Goal: Task Accomplishment & Management: Use online tool/utility

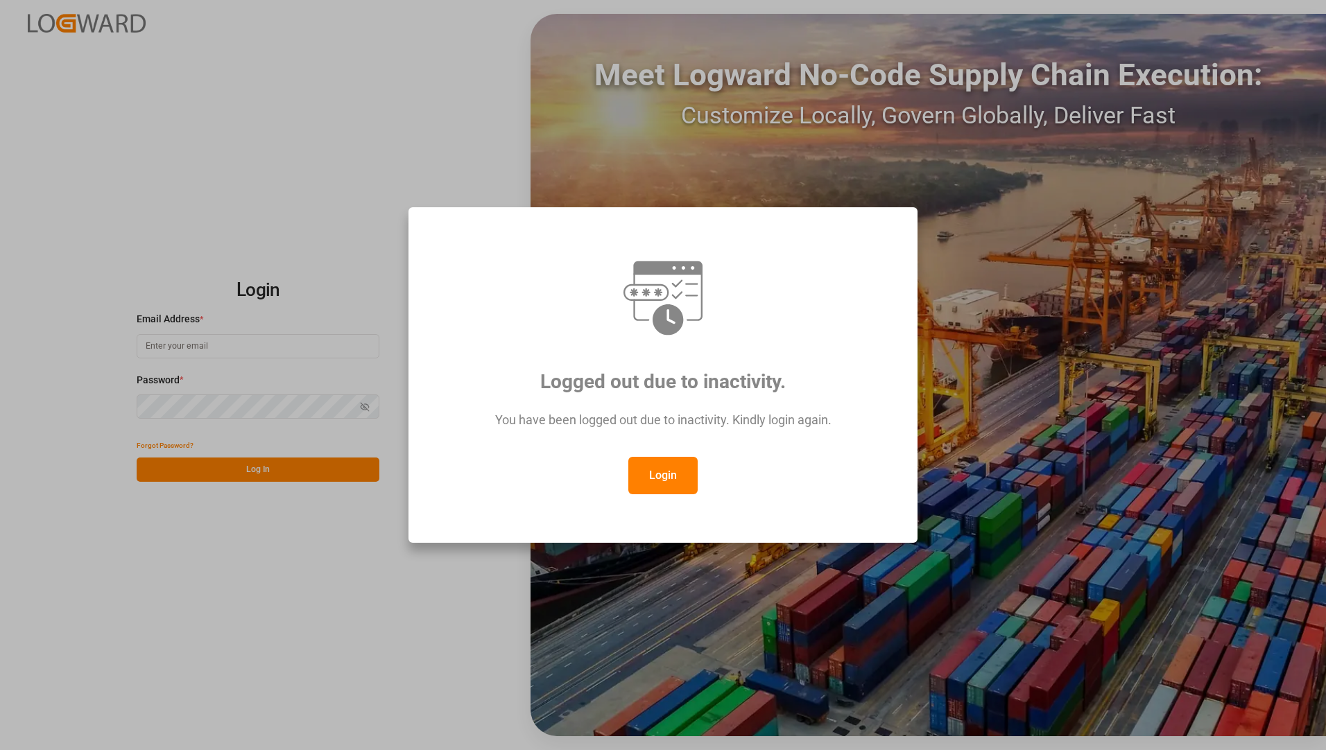
click at [676, 483] on button "Login" at bounding box center [662, 475] width 69 height 37
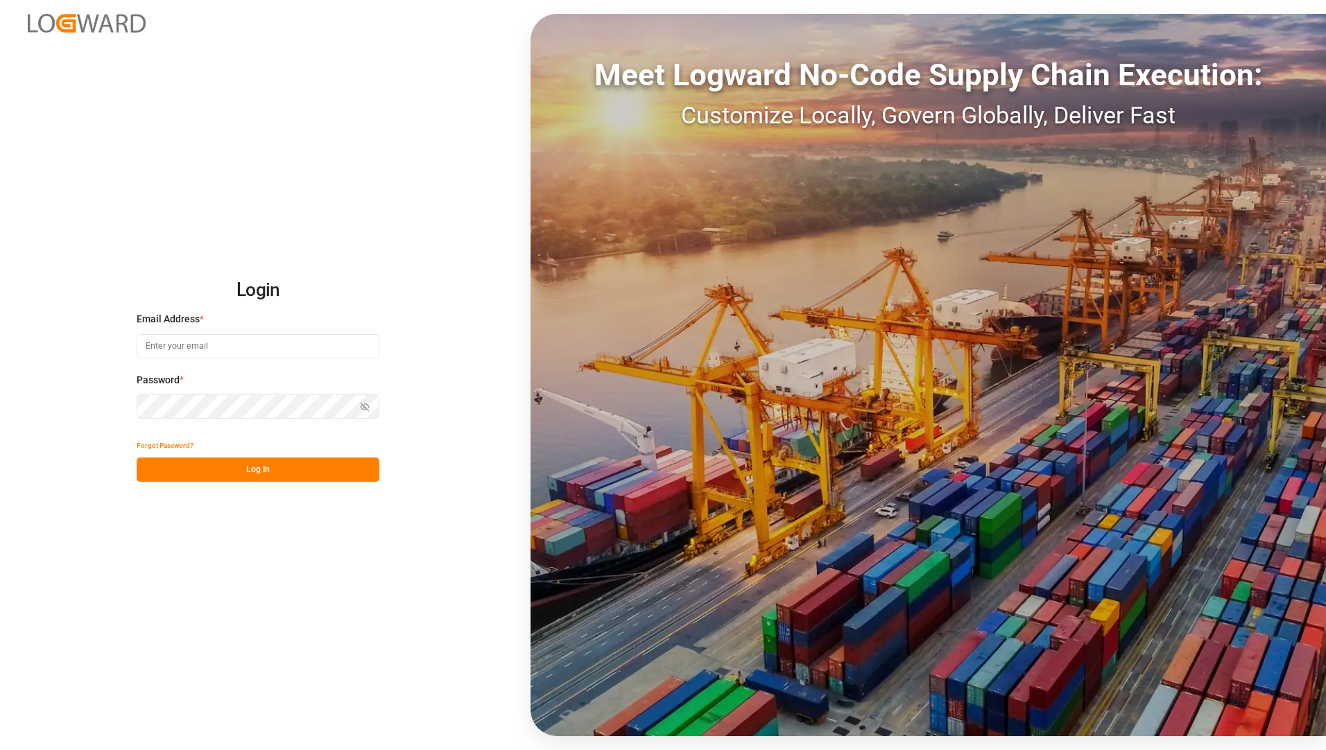
click at [228, 336] on input at bounding box center [258, 346] width 243 height 24
type input "[EMAIL_ADDRESS][PERSON_NAME][DOMAIN_NAME]"
click at [221, 583] on div "Login Email Address * [EMAIL_ADDRESS][PERSON_NAME][DOMAIN_NAME] Password * Show…" at bounding box center [663, 375] width 1326 height 750
click at [241, 475] on button "Log In" at bounding box center [258, 470] width 243 height 24
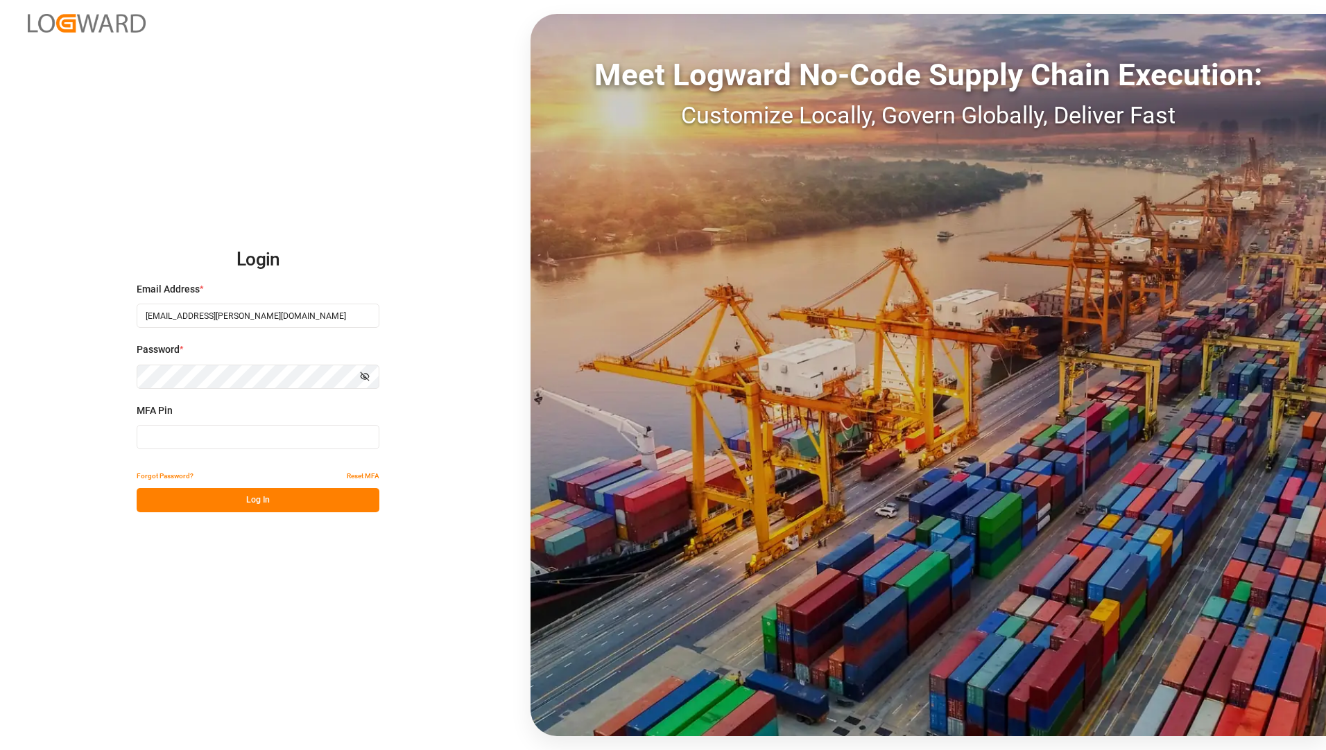
click at [220, 438] on input at bounding box center [258, 437] width 243 height 24
click at [209, 432] on input at bounding box center [258, 437] width 243 height 24
click at [331, 500] on button "Log In" at bounding box center [258, 500] width 243 height 24
click at [261, 443] on input "911590" at bounding box center [258, 437] width 243 height 24
type input "9"
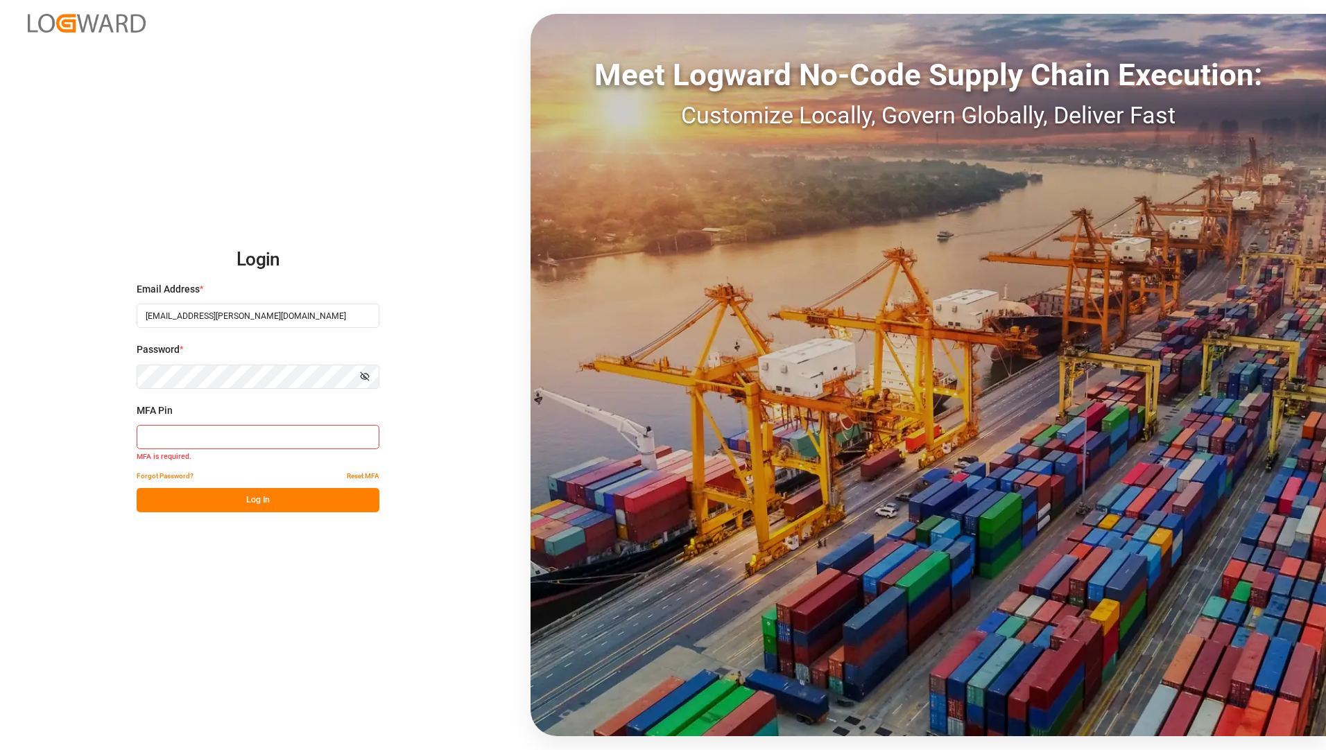
click at [191, 434] on input at bounding box center [258, 437] width 243 height 24
click at [323, 501] on button "Log In" at bounding box center [258, 500] width 243 height 24
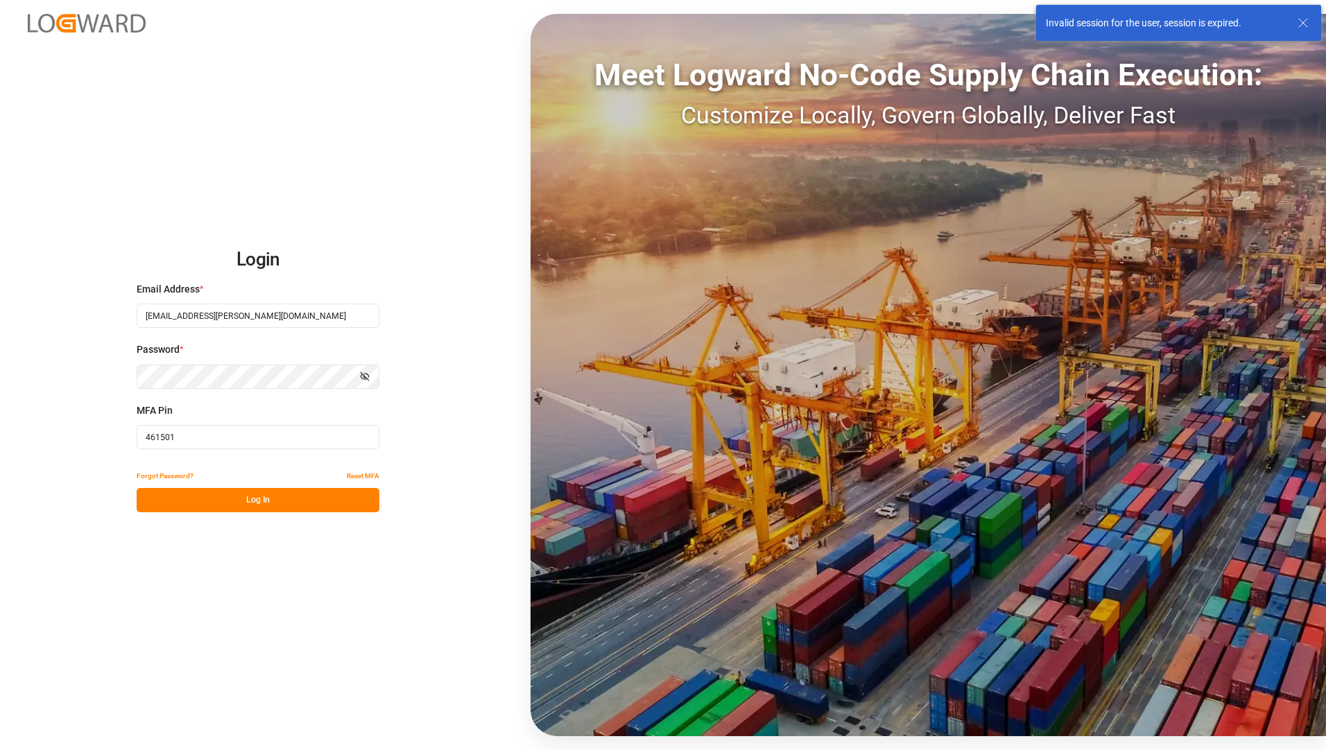
click at [288, 435] on input "461501" at bounding box center [258, 437] width 243 height 24
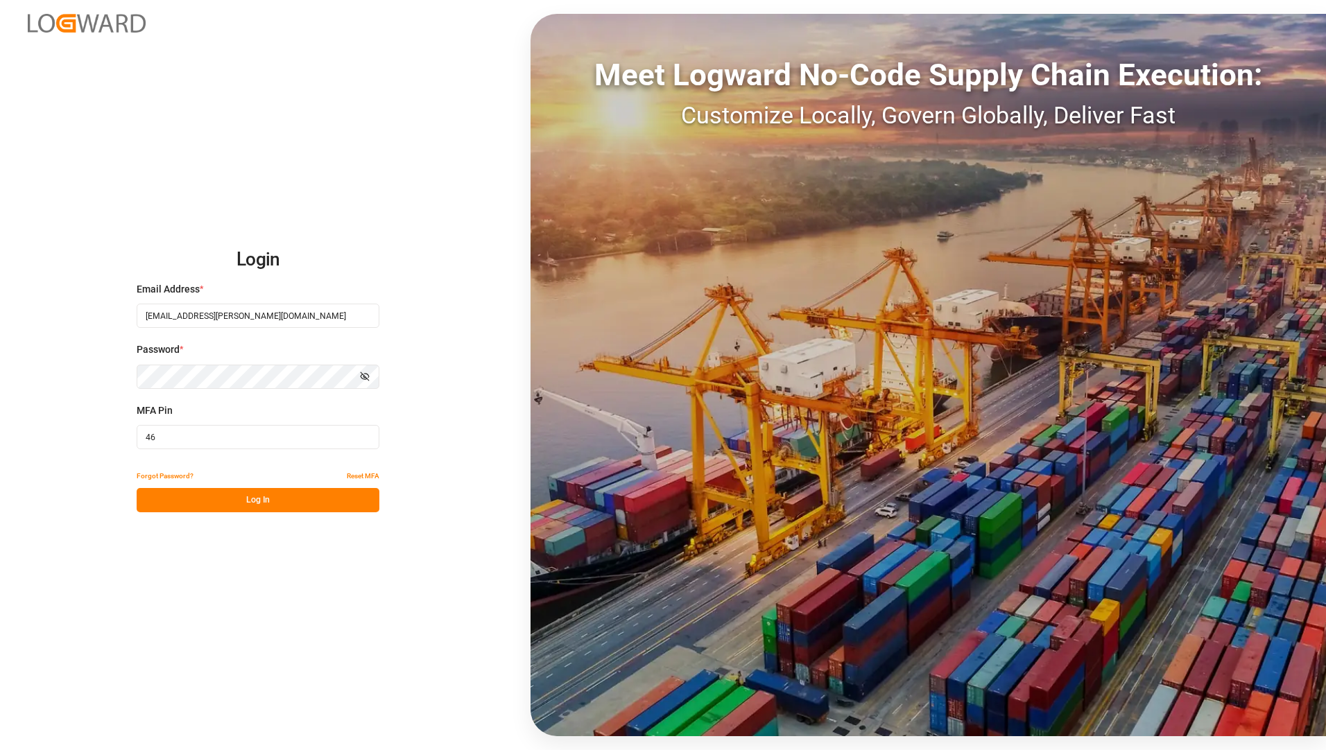
type input "4"
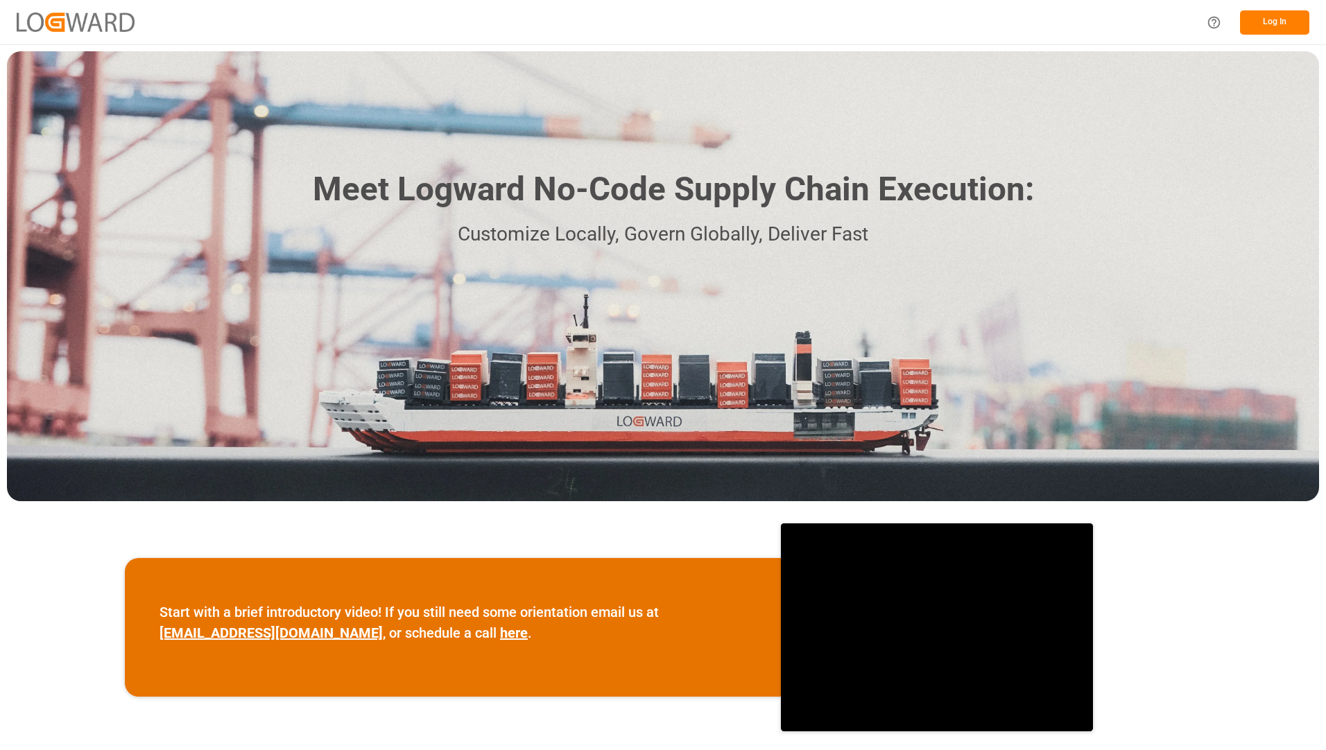
click at [1286, 17] on button "Log In" at bounding box center [1274, 22] width 69 height 24
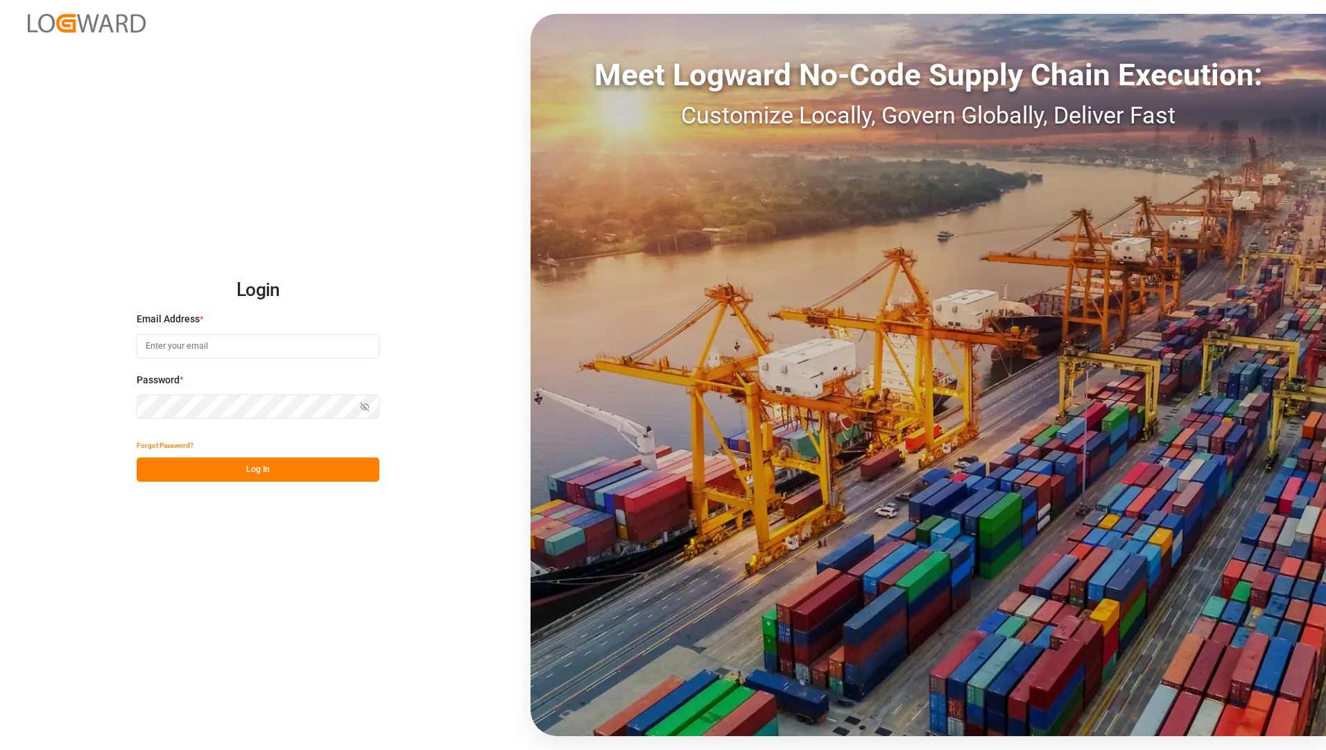
click at [328, 350] on input at bounding box center [258, 346] width 243 height 24
type input "[EMAIL_ADDRESS][PERSON_NAME][DOMAIN_NAME]"
click at [210, 567] on div "Login Email Address * [EMAIL_ADDRESS][PERSON_NAME][DOMAIN_NAME] Password * Show…" at bounding box center [663, 375] width 1326 height 750
click at [233, 470] on button "Log In" at bounding box center [258, 470] width 243 height 24
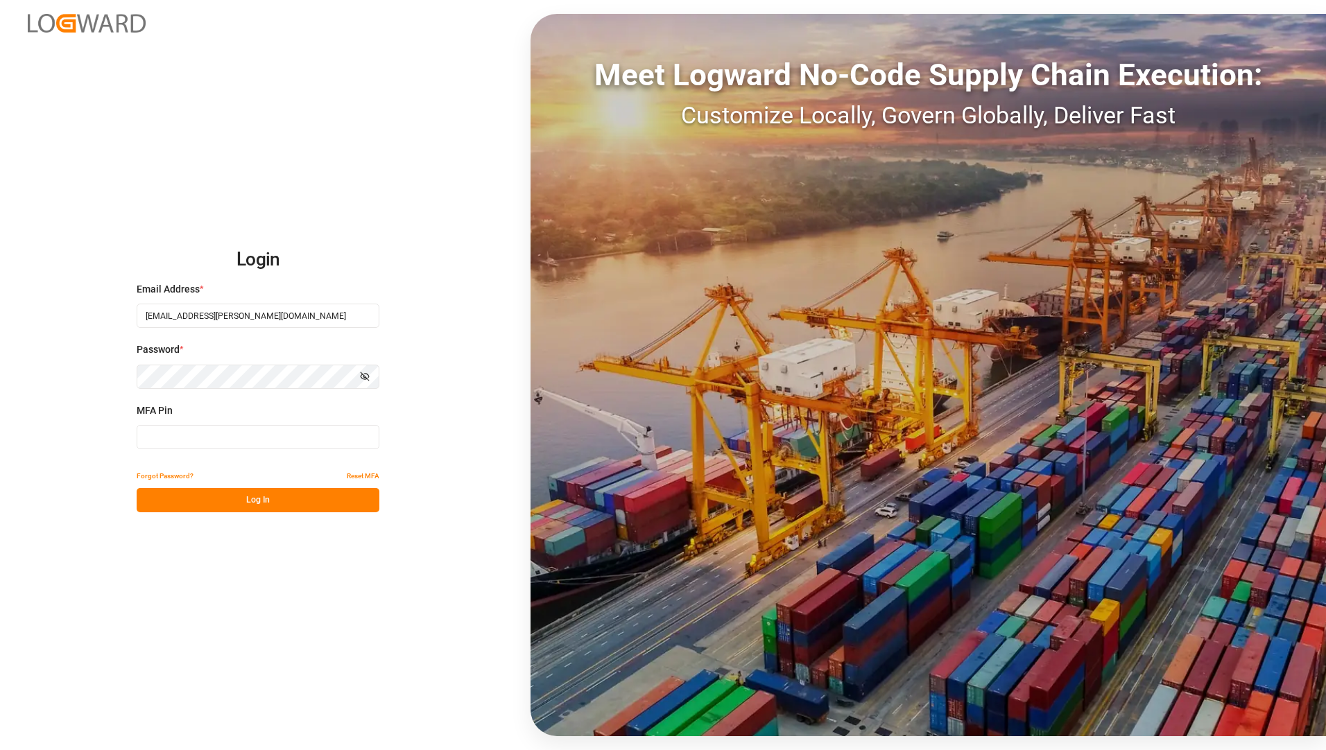
click at [160, 438] on input at bounding box center [258, 437] width 243 height 24
type input "716688"
click at [276, 497] on button "Log In" at bounding box center [258, 500] width 243 height 24
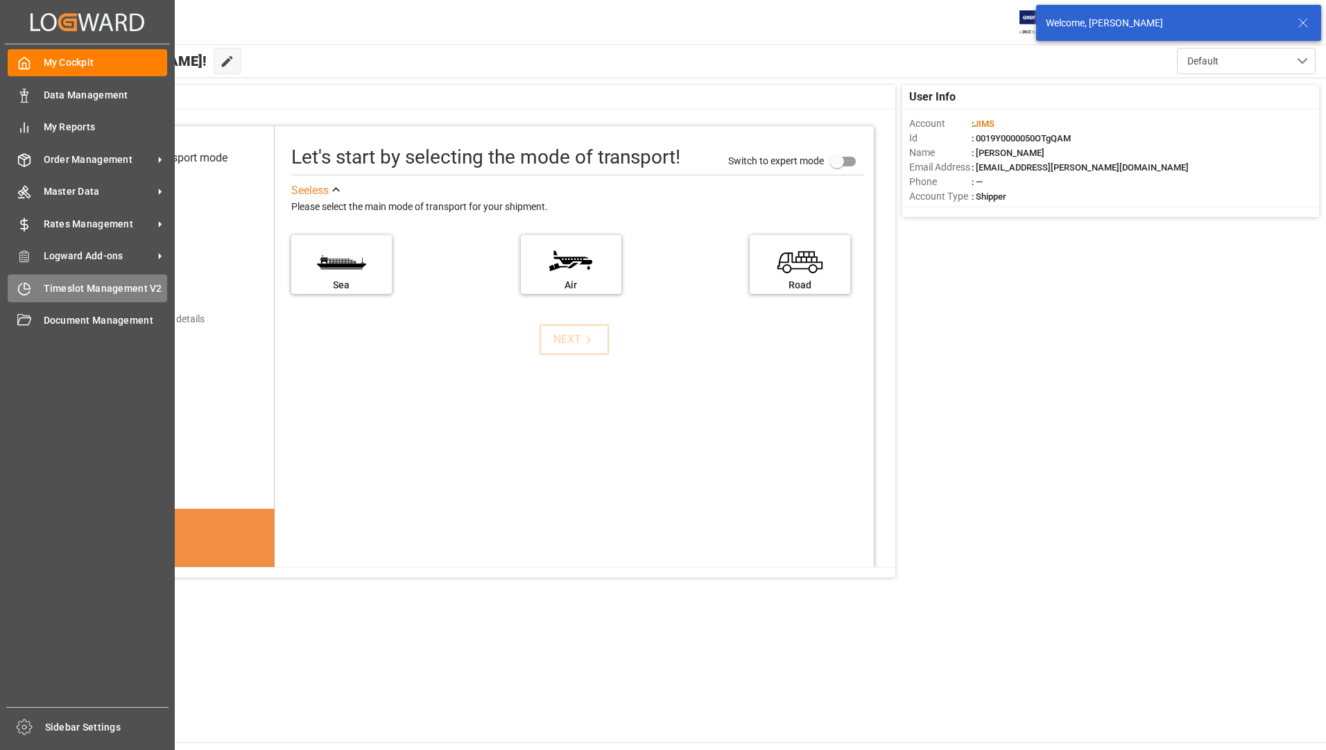
click at [112, 282] on span "Timeslot Management V2" at bounding box center [106, 289] width 124 height 15
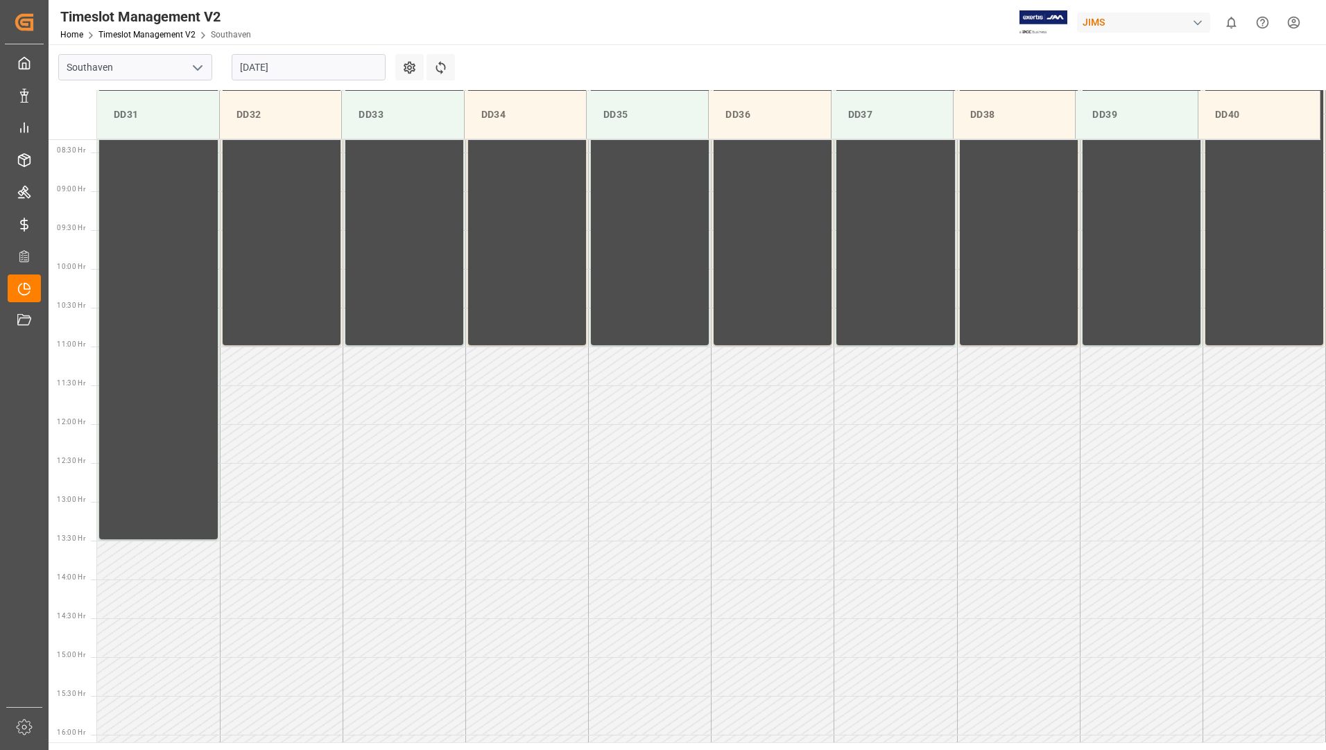
scroll to position [690, 0]
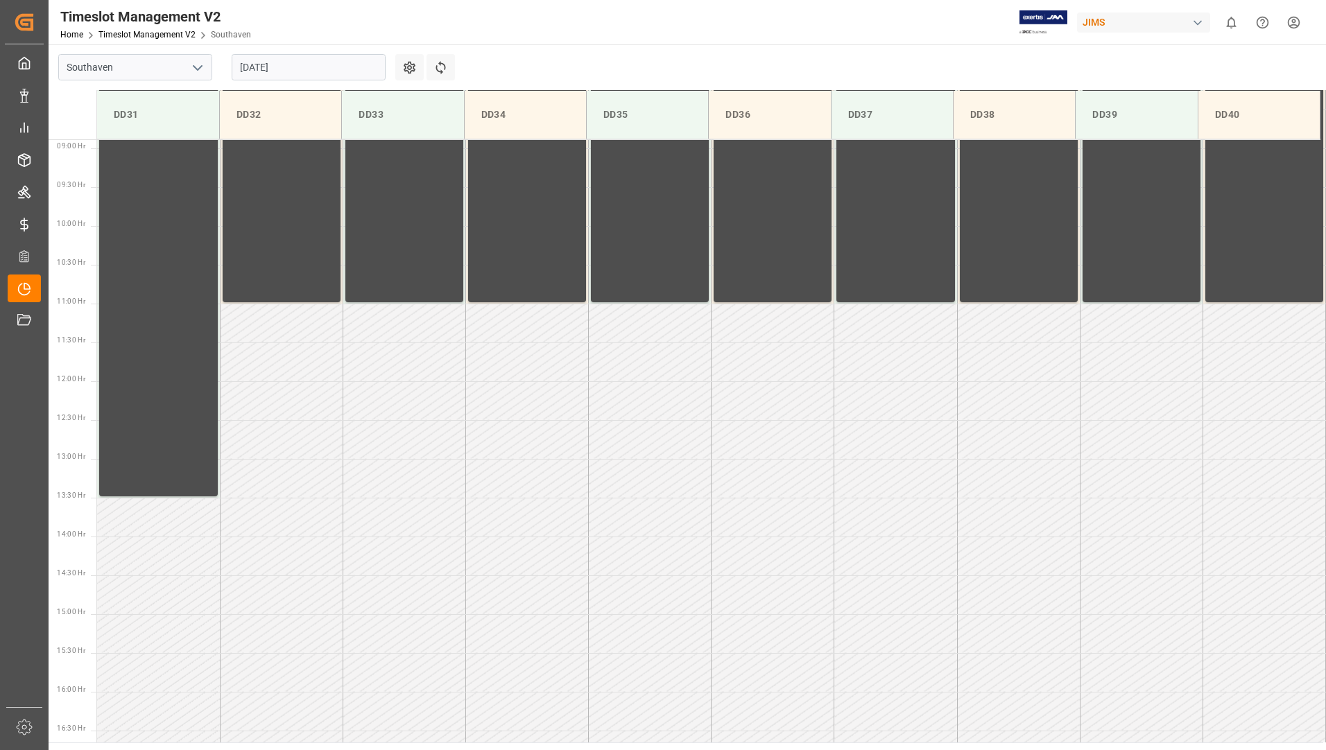
click at [302, 74] on input "15-08-2025" at bounding box center [309, 67] width 154 height 26
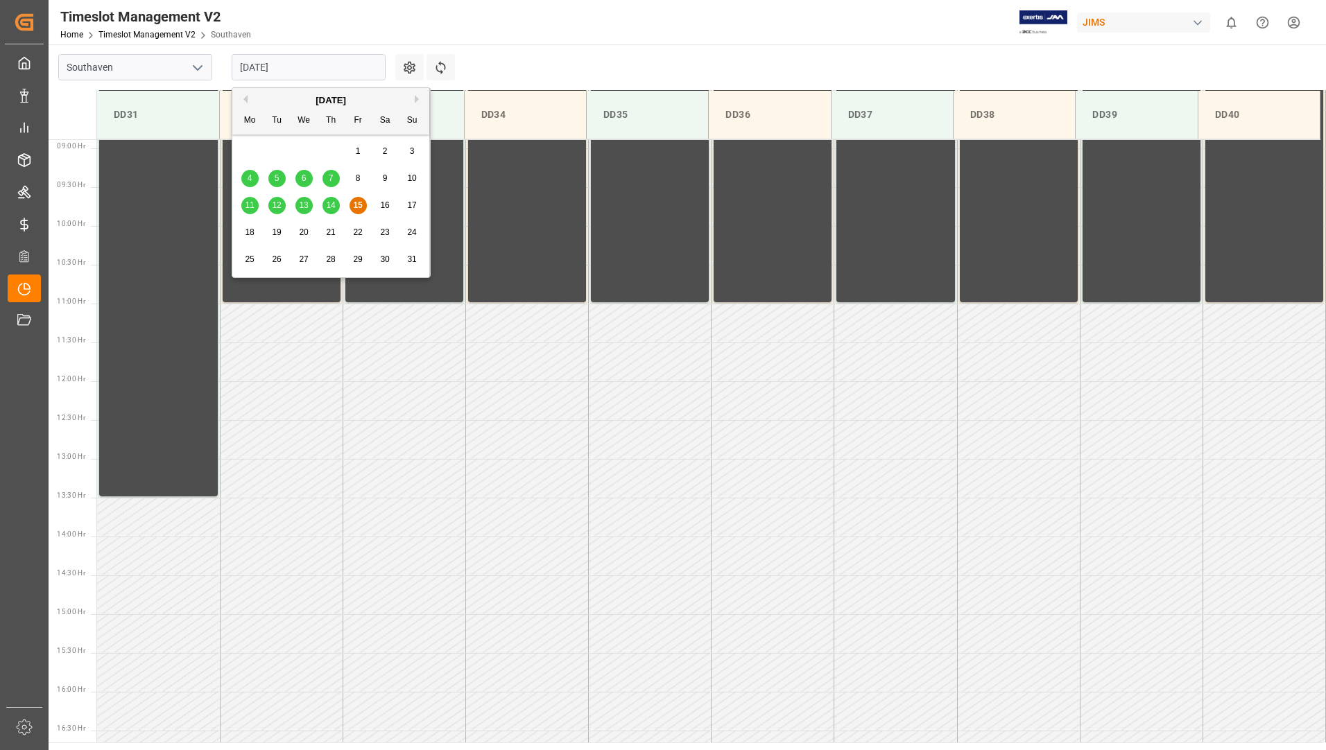
click at [248, 232] on span "18" at bounding box center [249, 232] width 9 height 10
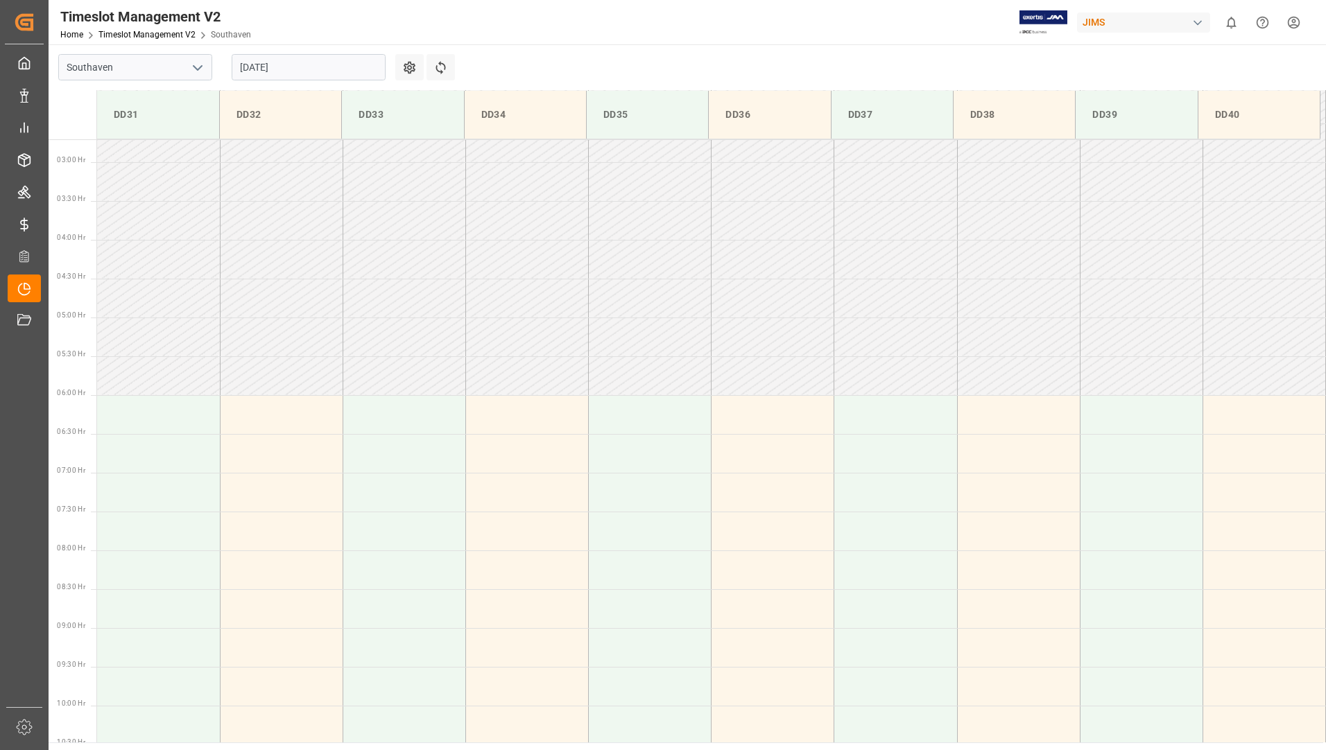
scroll to position [205, 0]
click at [325, 71] on input "18-08-2025" at bounding box center [309, 67] width 154 height 26
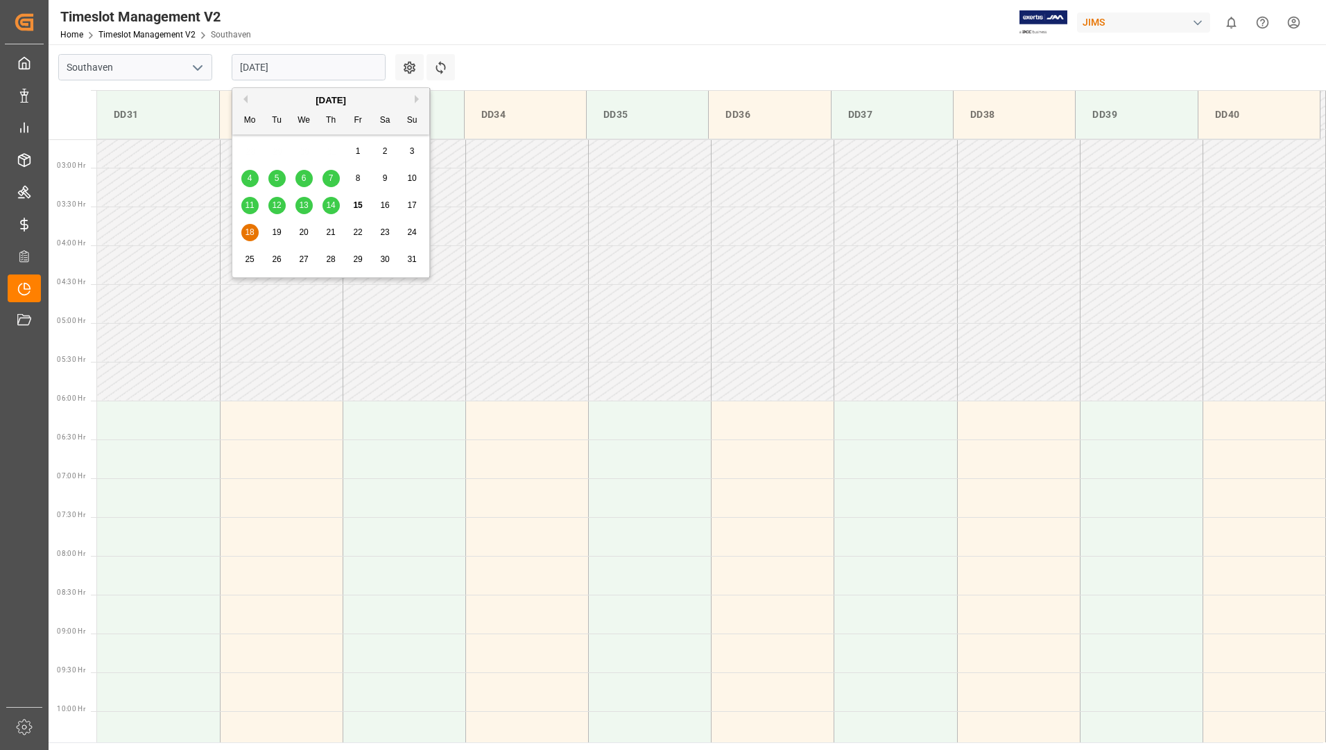
click at [364, 205] on div "15" at bounding box center [358, 206] width 17 height 17
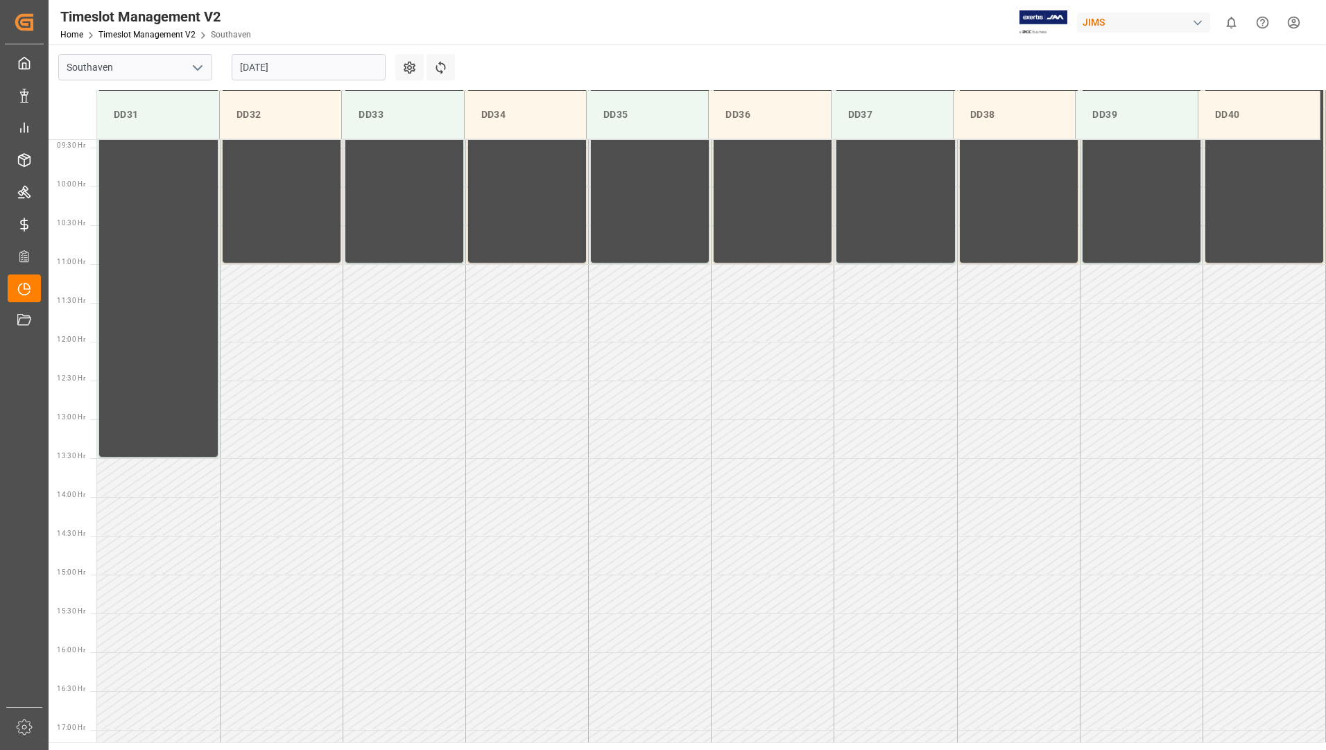
scroll to position [768, 0]
